Goal: Information Seeking & Learning: Learn about a topic

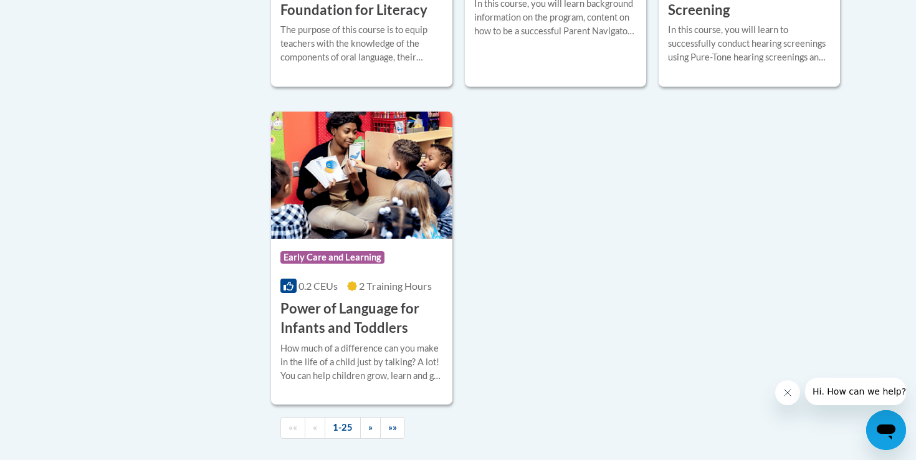
scroll to position [3048, 0]
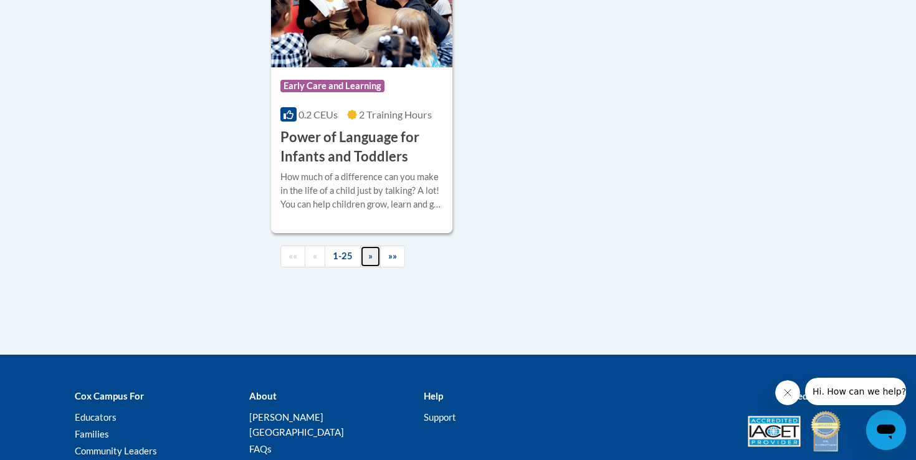
click at [374, 267] on link "»" at bounding box center [370, 257] width 21 height 22
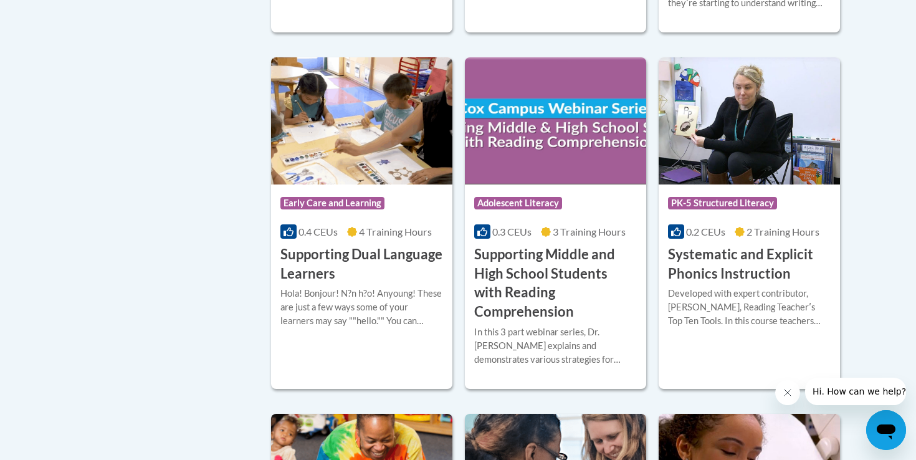
scroll to position [1187, 0]
click at [730, 249] on h3 "Systematic and Explicit Phonics Instruction" at bounding box center [749, 263] width 163 height 39
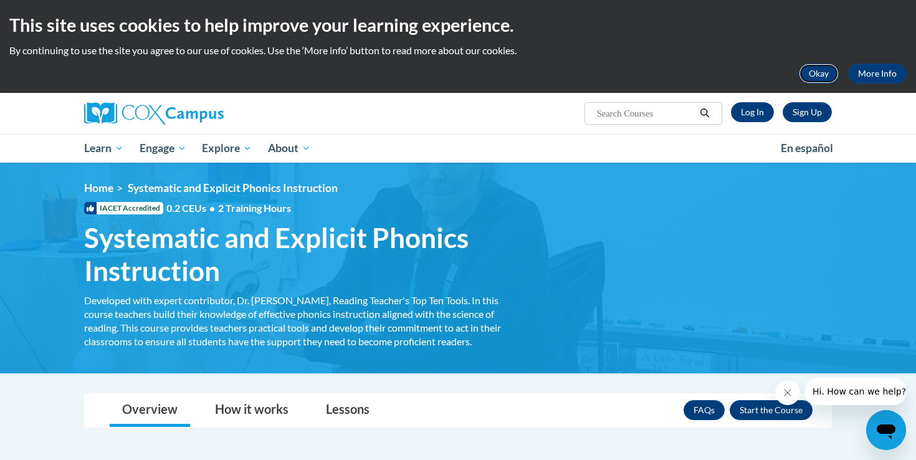
click at [813, 70] on button "Okay" at bounding box center [819, 74] width 40 height 20
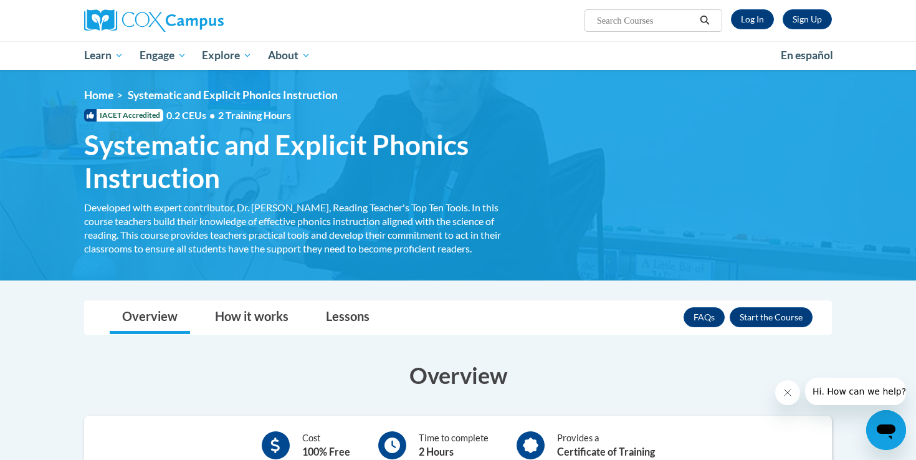
click at [597, 50] on ul "My Learning My Learning My Course Progress Certificates My Action Plans Group D…" at bounding box center [424, 55] width 697 height 29
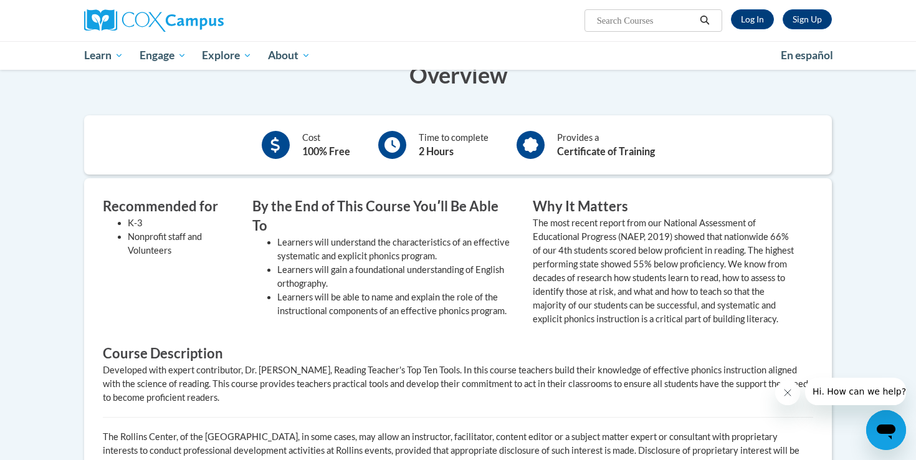
scroll to position [304, 0]
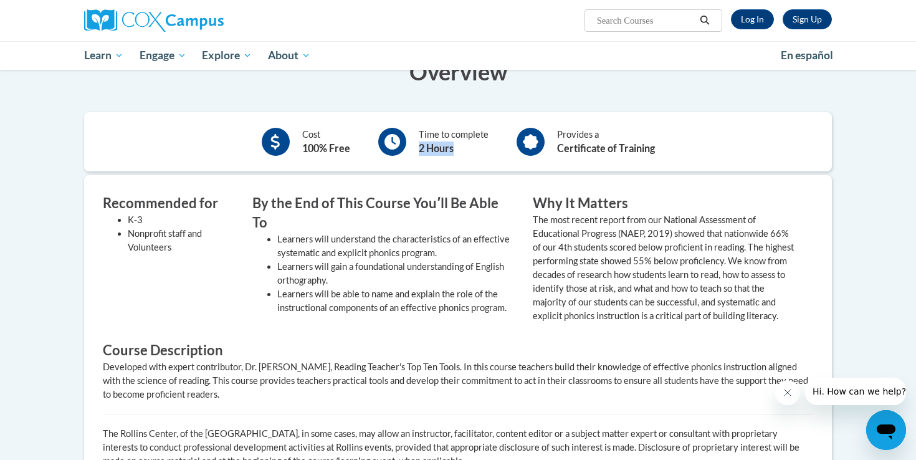
drag, startPoint x: 416, startPoint y: 148, endPoint x: 463, endPoint y: 147, distance: 47.4
click at [464, 148] on div "Time to complete 2 Hours" at bounding box center [433, 142] width 129 height 34
click at [465, 148] on div "Time to complete 2 Hours" at bounding box center [454, 142] width 70 height 28
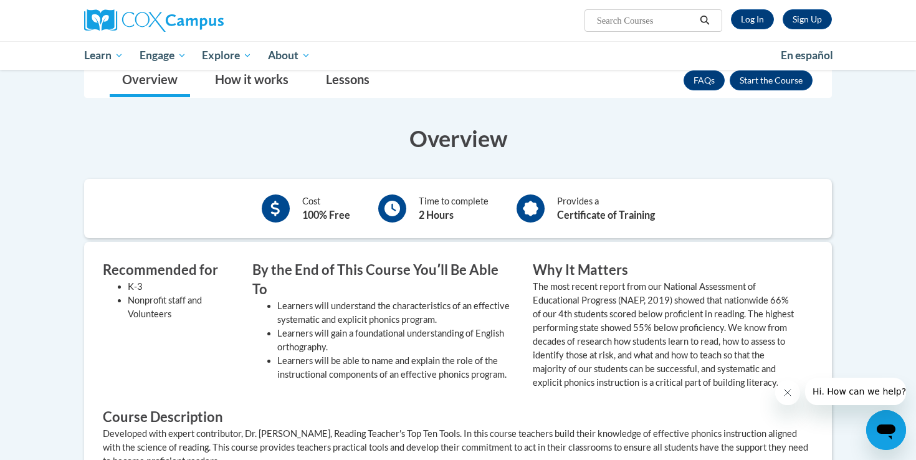
scroll to position [0, 0]
